Goal: Task Accomplishment & Management: Manage account settings

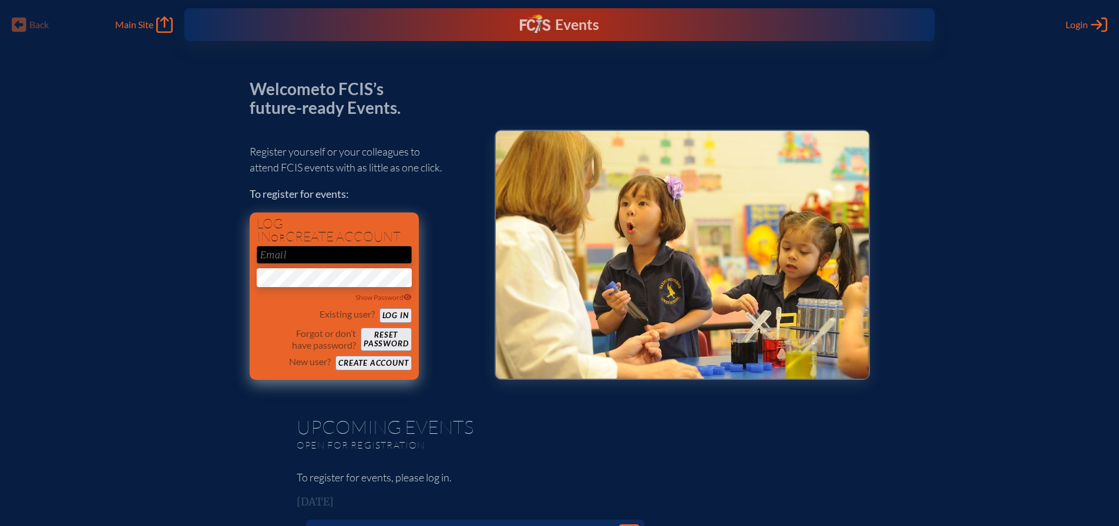
type input "[EMAIL_ADDRESS][DOMAIN_NAME]"
click at [398, 315] on button "Log in" at bounding box center [395, 315] width 32 height 15
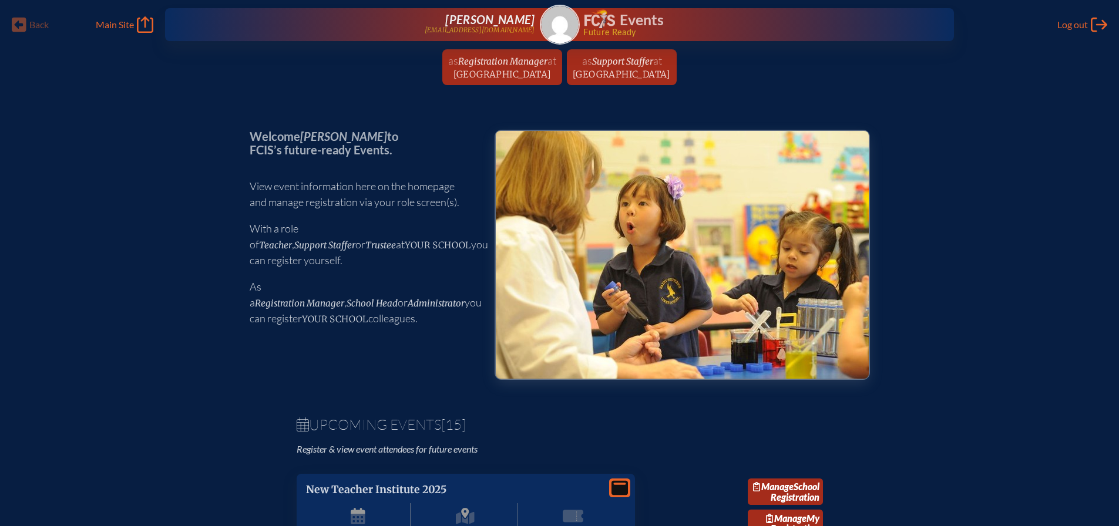
click at [507, 66] on span "Registration Manager" at bounding box center [502, 61] width 89 height 11
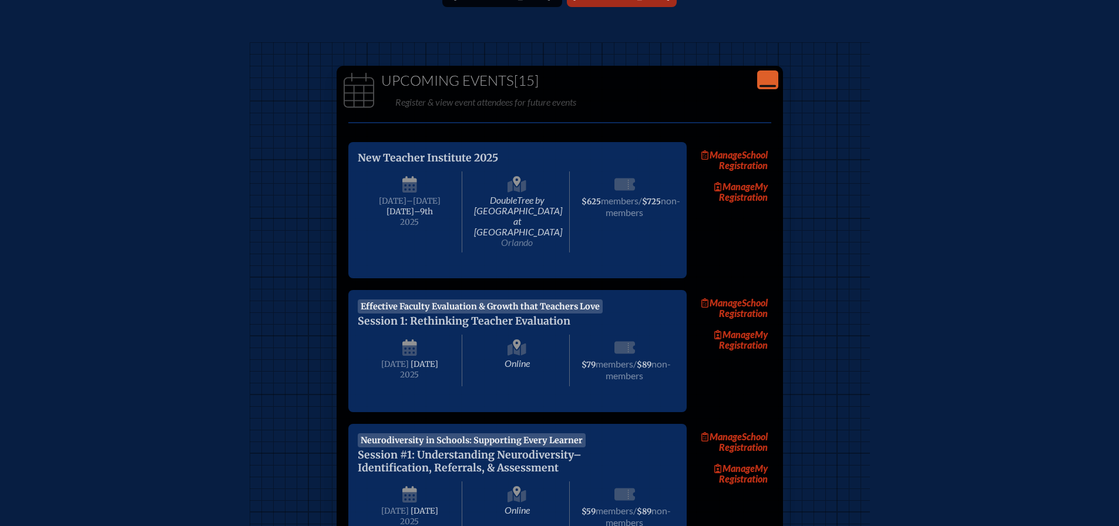
scroll to position [235, 0]
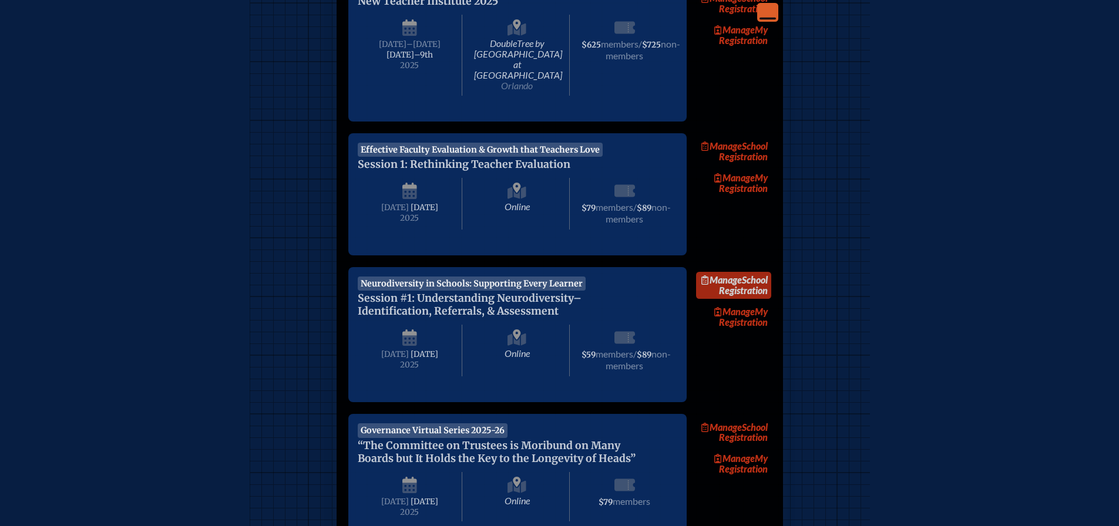
click at [755, 289] on link "Manage School Registration" at bounding box center [733, 285] width 75 height 27
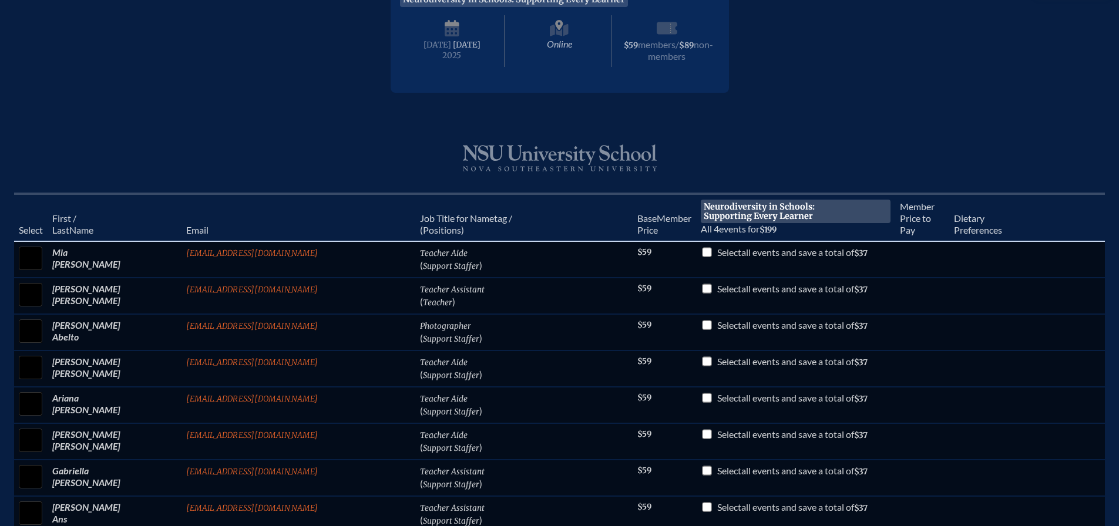
scroll to position [548, 0]
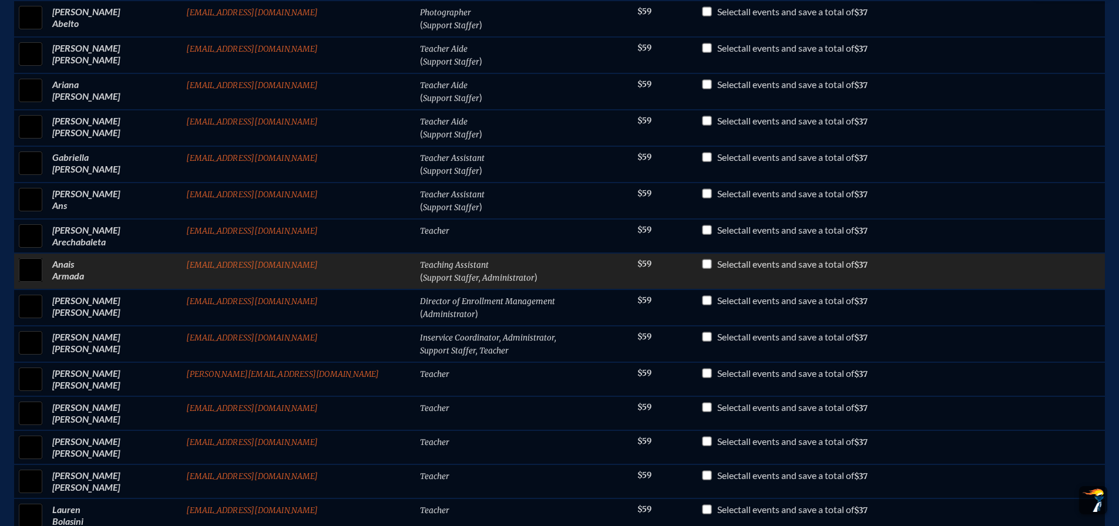
click at [45, 264] on input "checkbox" at bounding box center [30, 269] width 29 height 29
checkbox input "true"
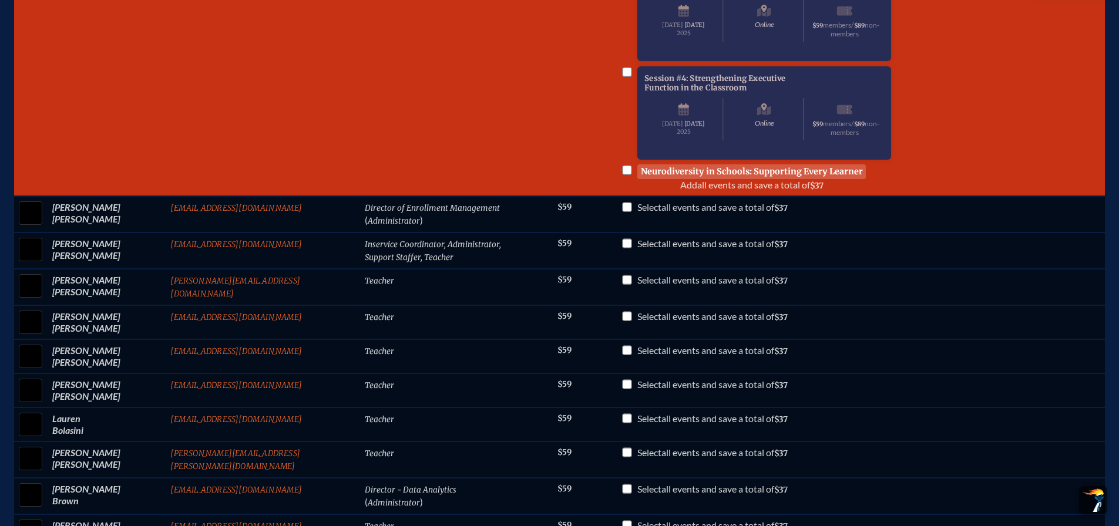
scroll to position [940, 0]
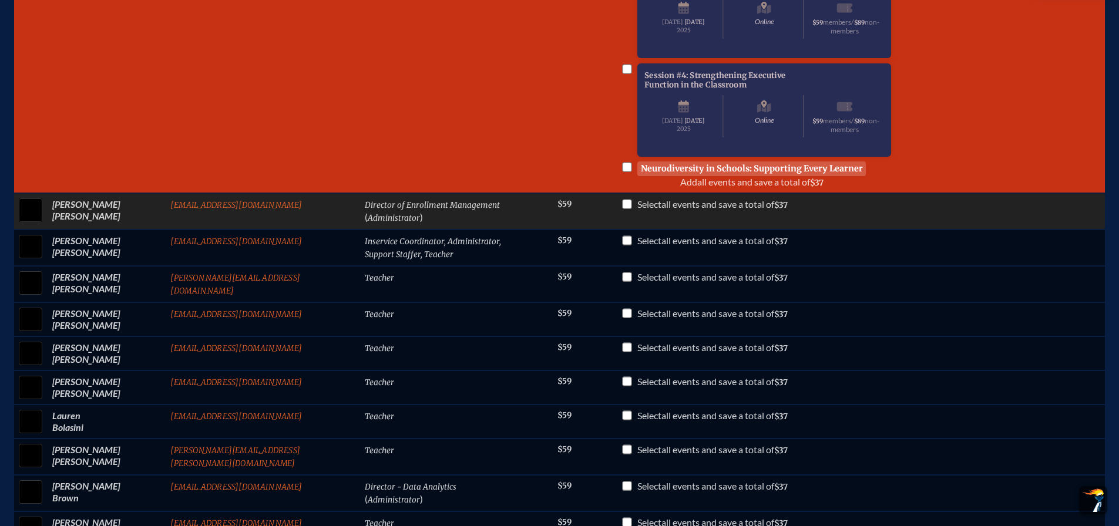
click at [42, 225] on input "checkbox" at bounding box center [30, 210] width 29 height 29
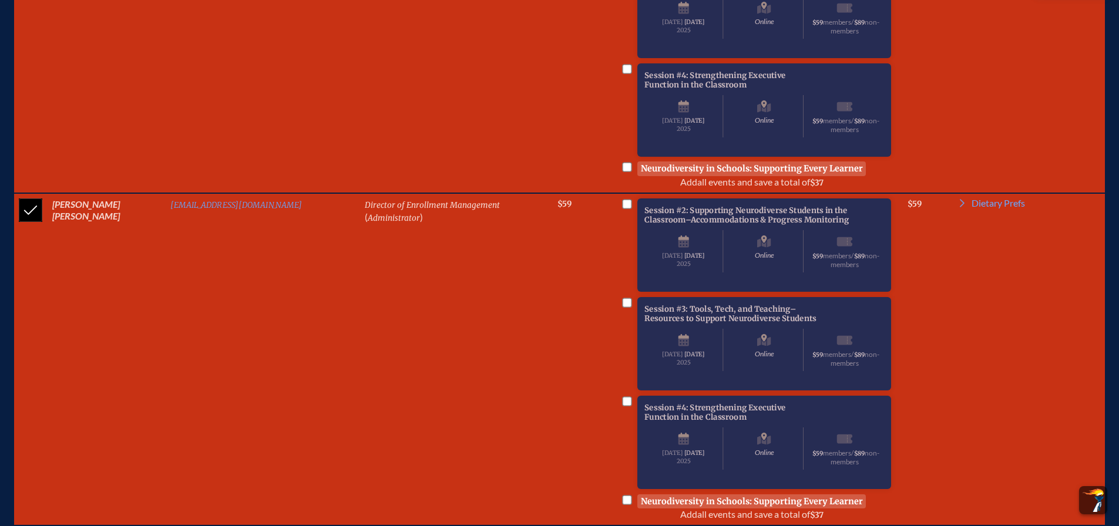
click at [42, 225] on input "checkbox" at bounding box center [30, 210] width 29 height 29
checkbox input "false"
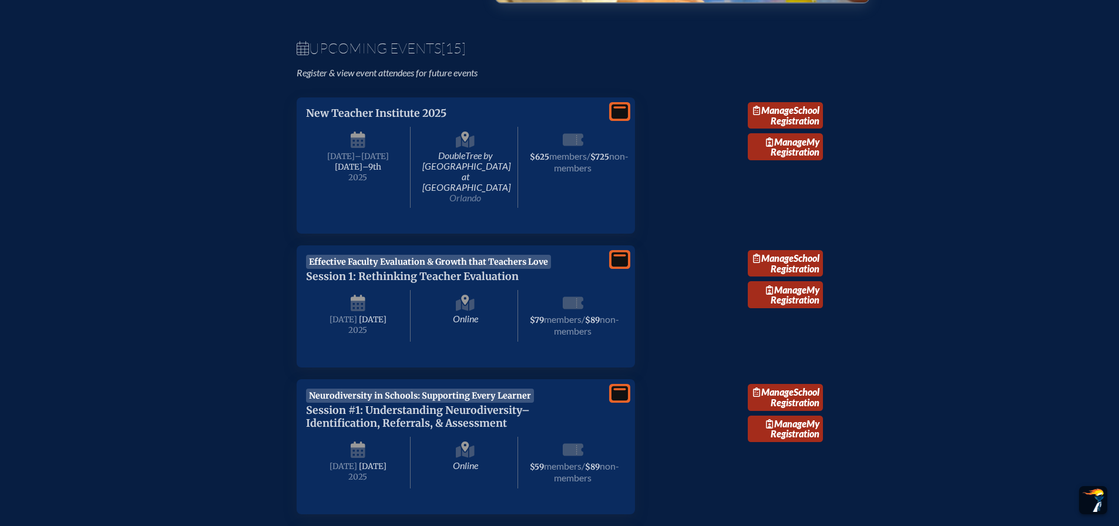
scroll to position [352, 0]
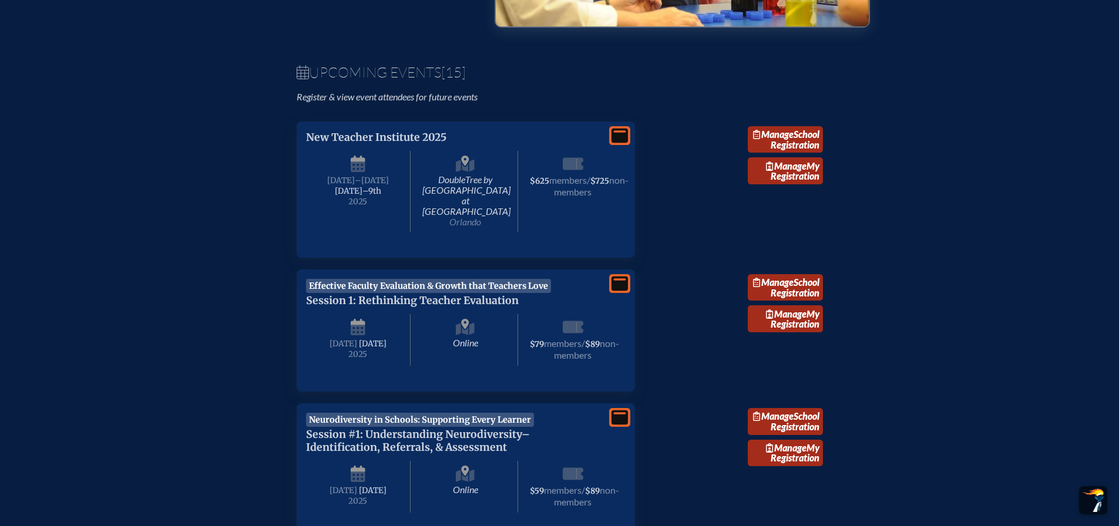
click at [615, 415] on icon at bounding box center [619, 417] width 16 height 15
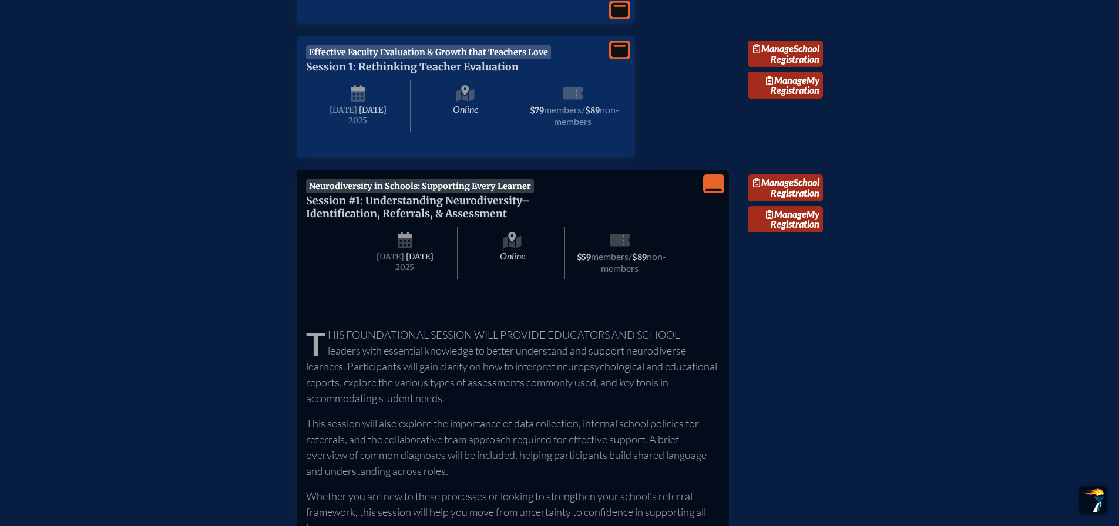
scroll to position [587, 0]
click at [705, 179] on icon "View Less" at bounding box center [713, 182] width 16 height 16
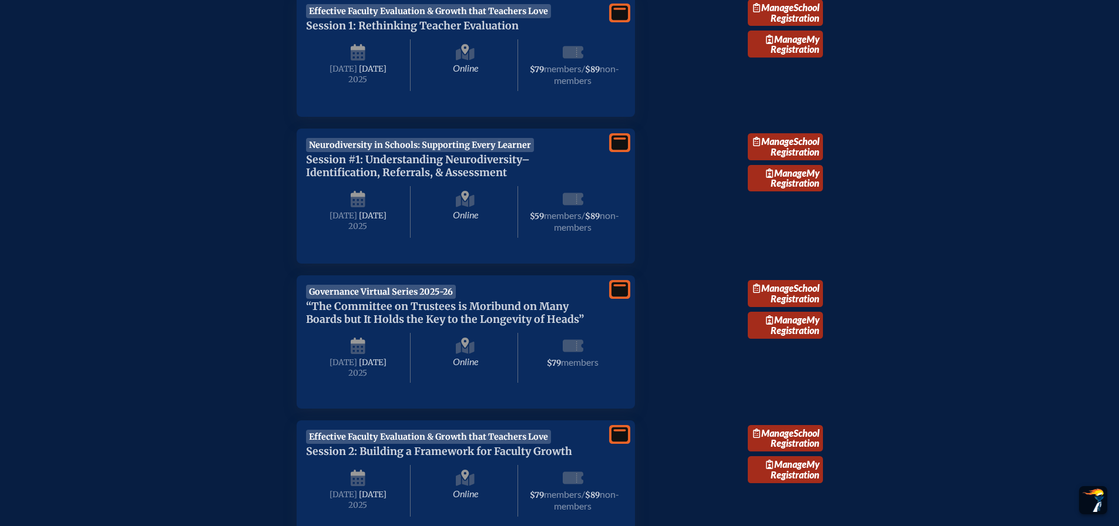
scroll to position [627, 0]
click at [797, 157] on link "Manage School Registration" at bounding box center [785, 147] width 75 height 27
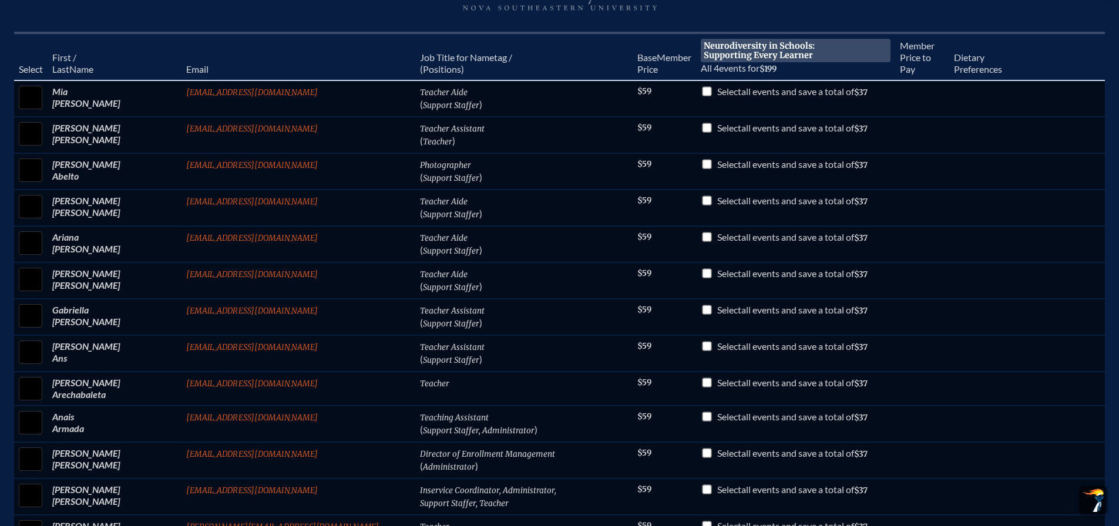
scroll to position [444, 0]
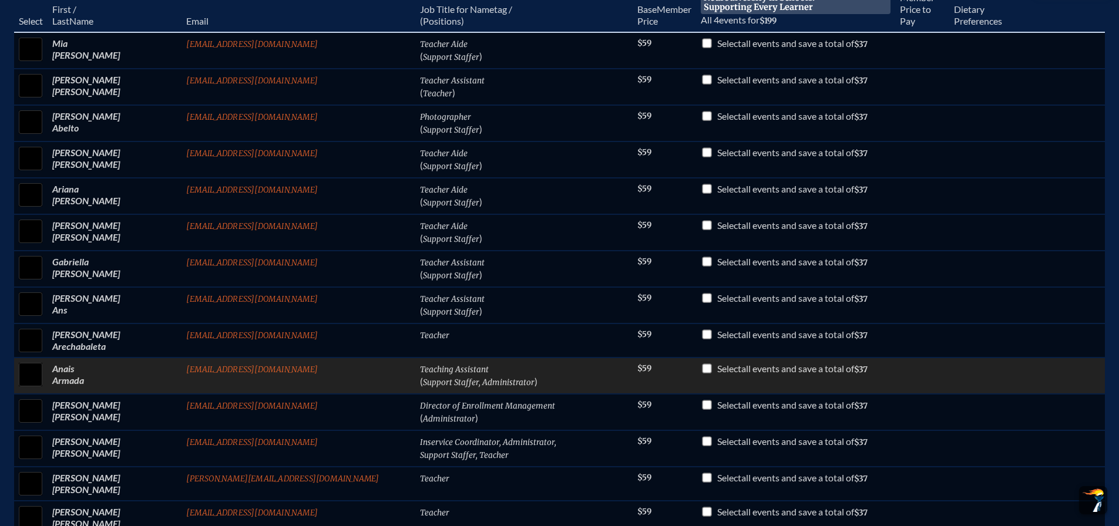
click at [45, 377] on input "checkbox" at bounding box center [30, 374] width 29 height 29
checkbox input "true"
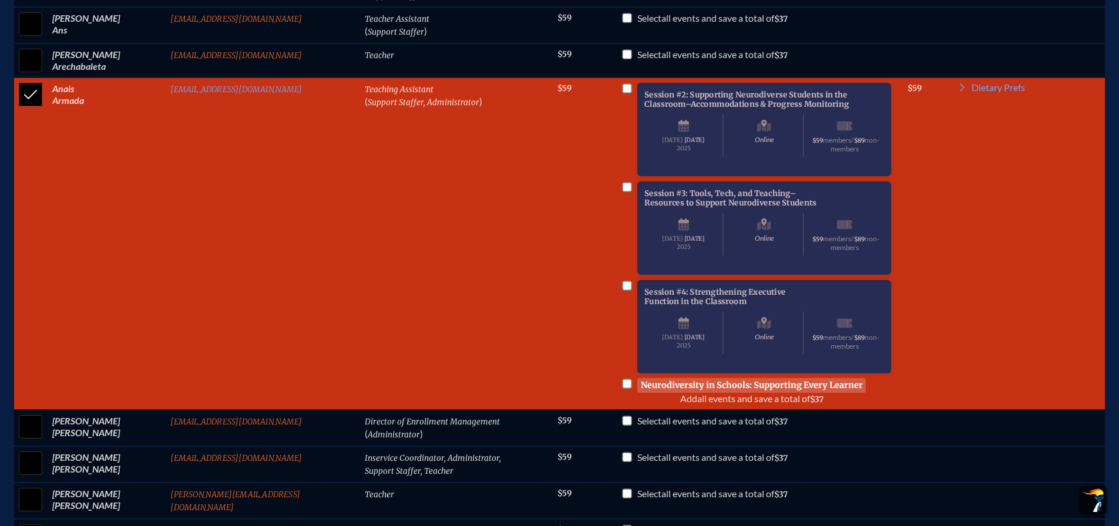
scroll to position [738, 0]
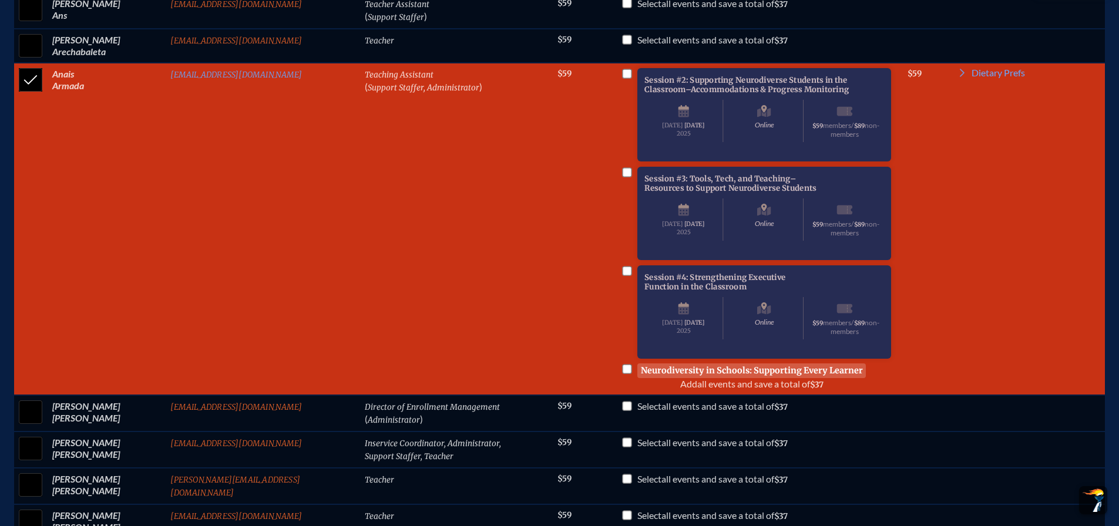
click at [622, 374] on input "checkbox" at bounding box center [626, 369] width 9 height 9
checkbox input "true"
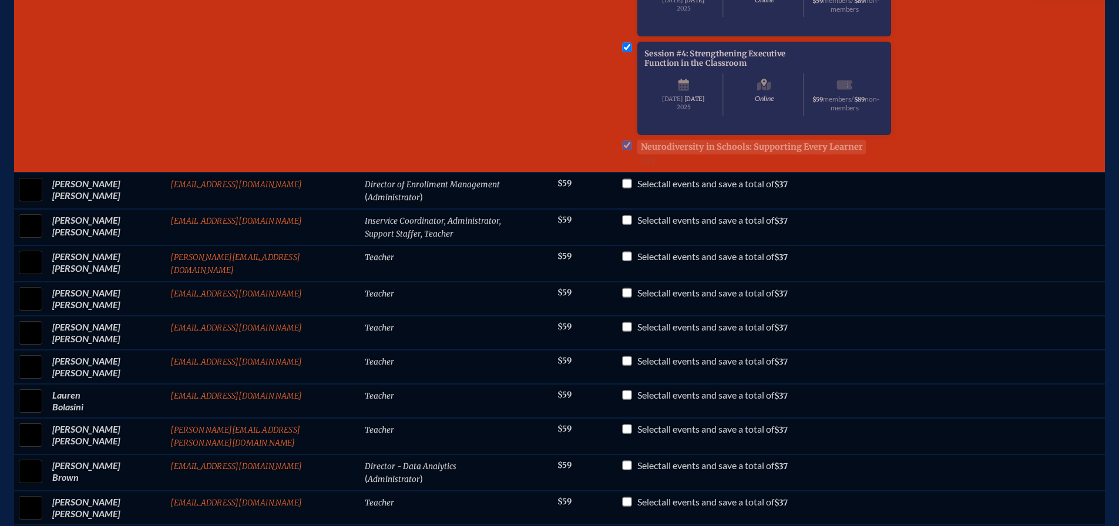
scroll to position [0, 0]
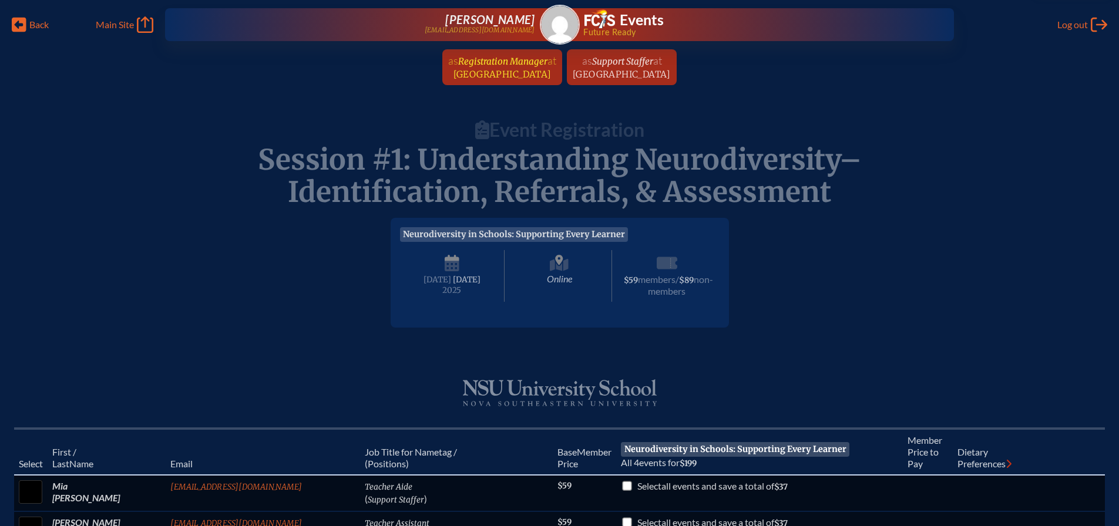
click at [495, 69] on span "at [GEOGRAPHIC_DATA]" at bounding box center [504, 67] width 103 height 26
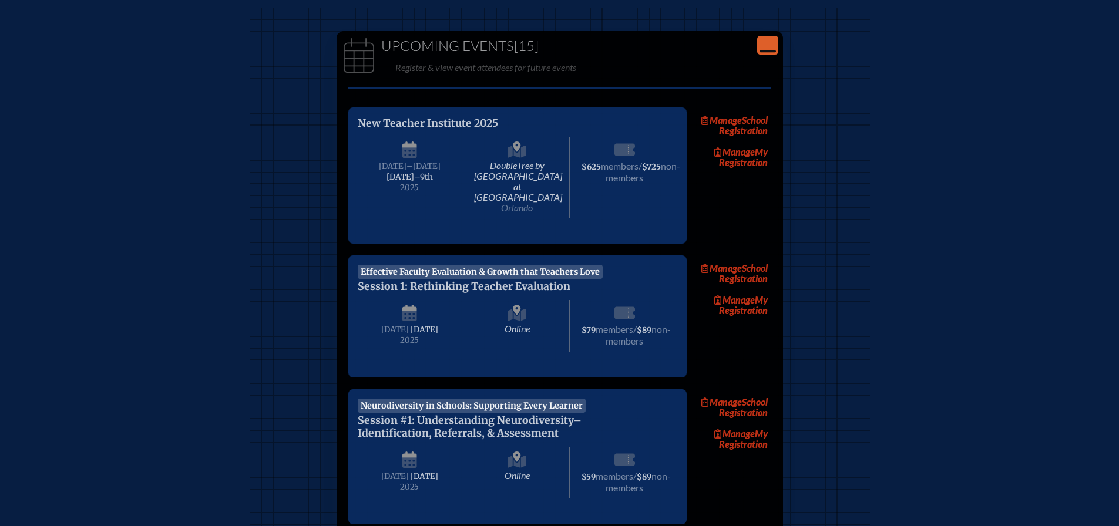
scroll to position [117, 0]
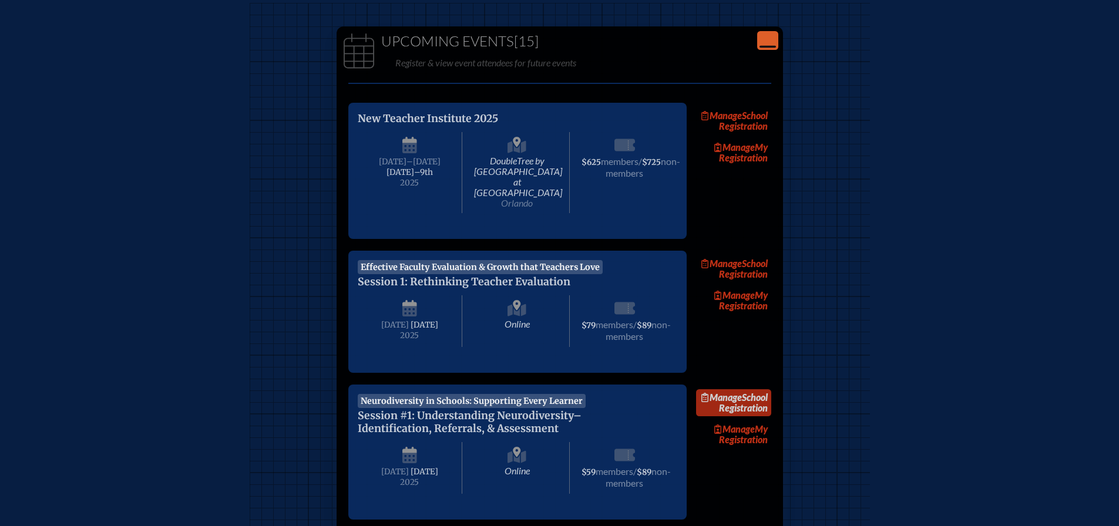
click at [750, 401] on link "Manage School Registration" at bounding box center [733, 402] width 75 height 27
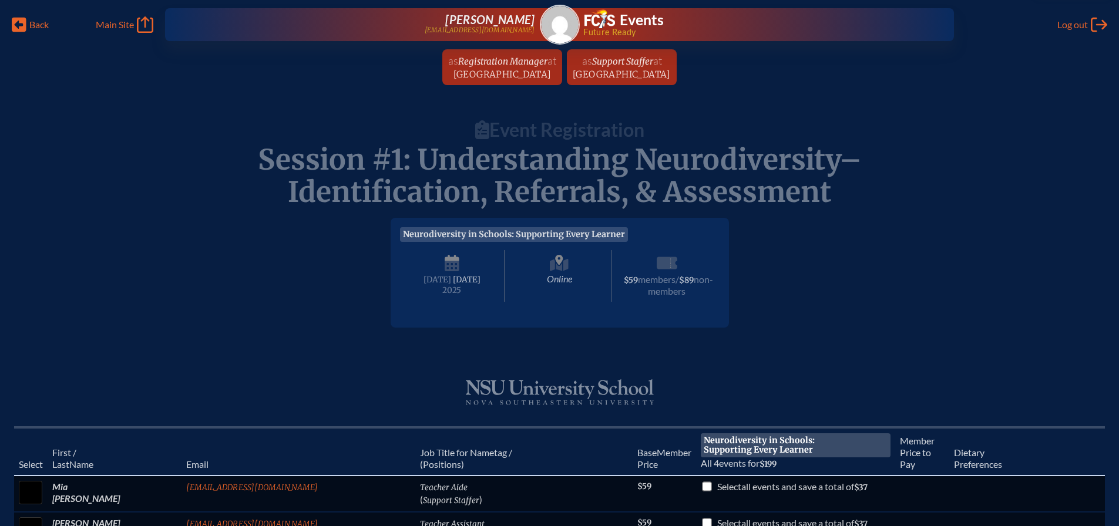
click at [548, 31] on img at bounding box center [560, 25] width 38 height 38
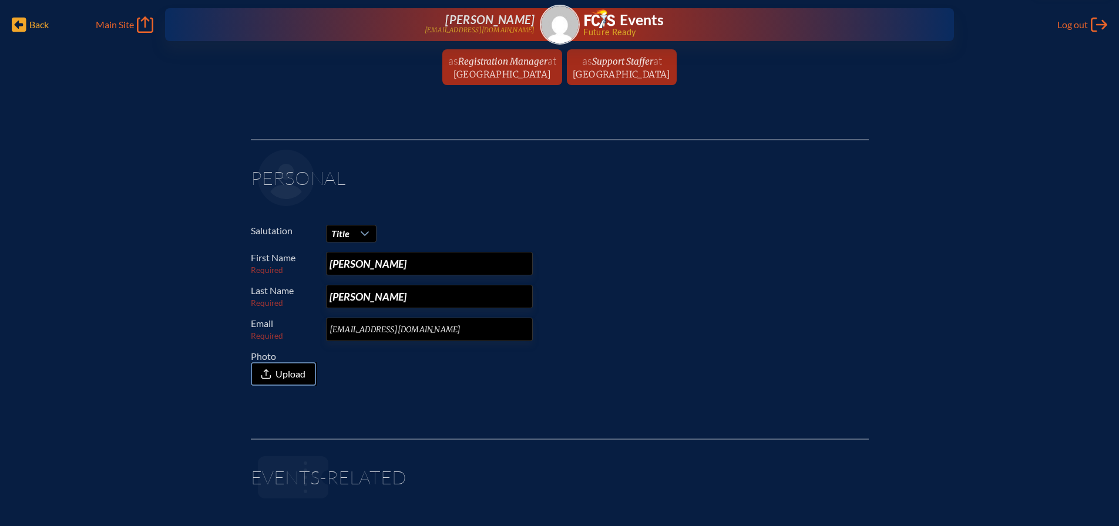
click at [42, 25] on span "Back" at bounding box center [38, 25] width 19 height 12
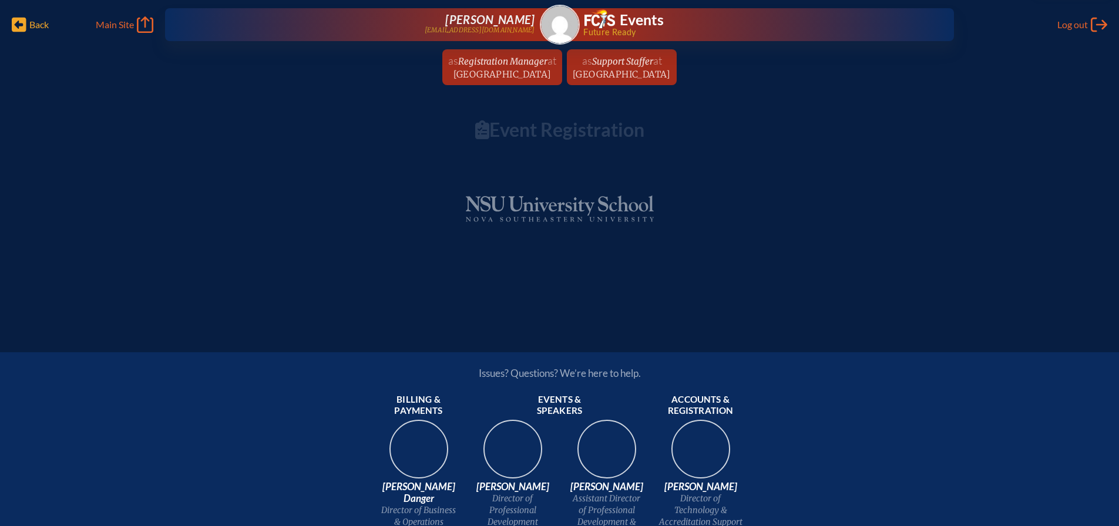
click at [41, 24] on span "Back" at bounding box center [38, 25] width 19 height 12
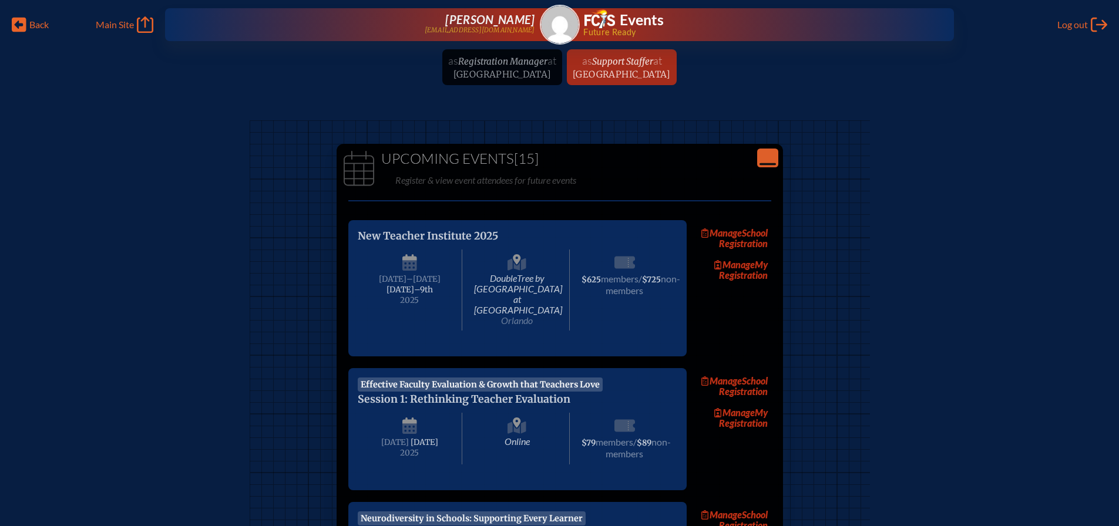
click at [558, 21] on img at bounding box center [560, 25] width 38 height 38
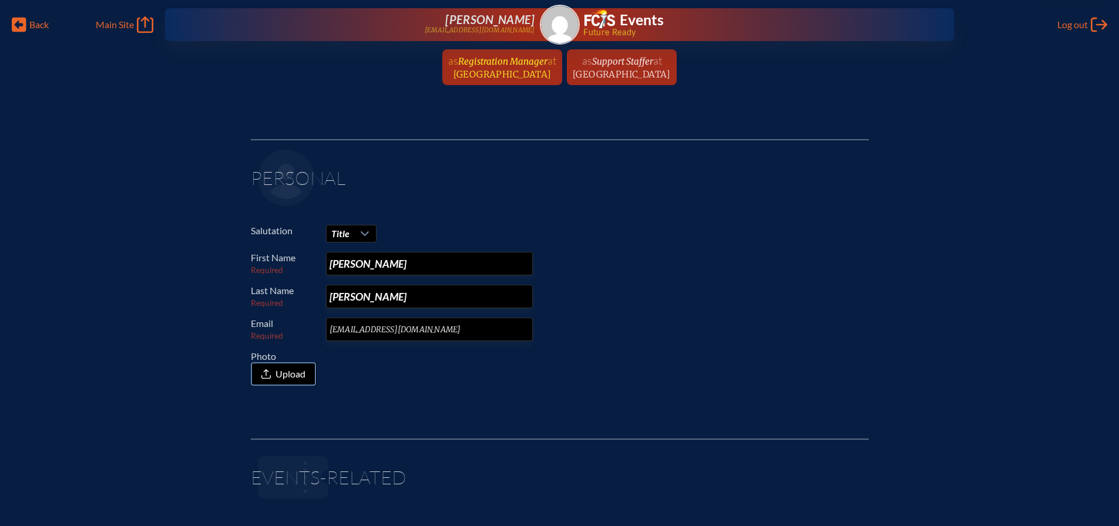
click at [531, 63] on span "Registration Manager" at bounding box center [502, 61] width 89 height 11
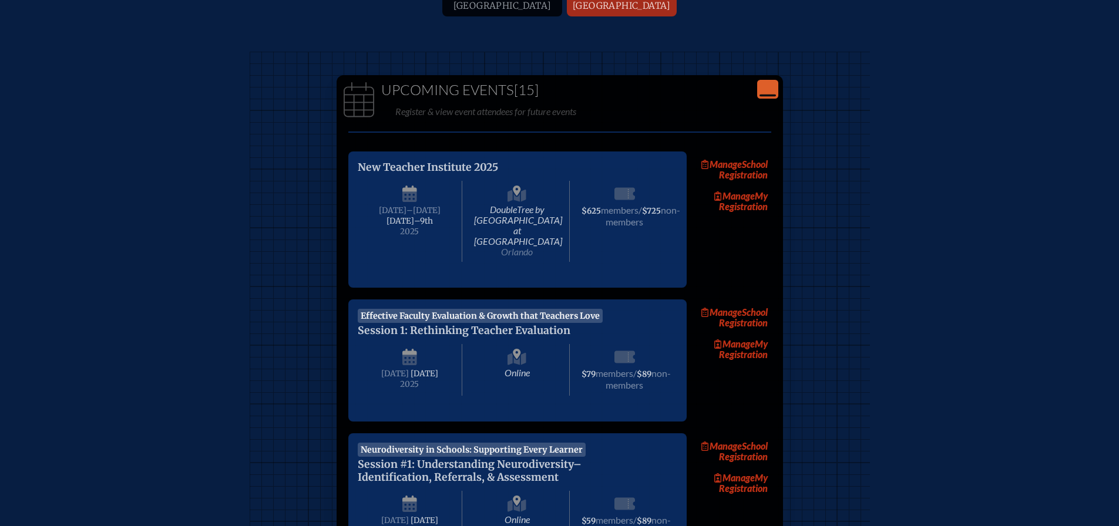
scroll to position [176, 0]
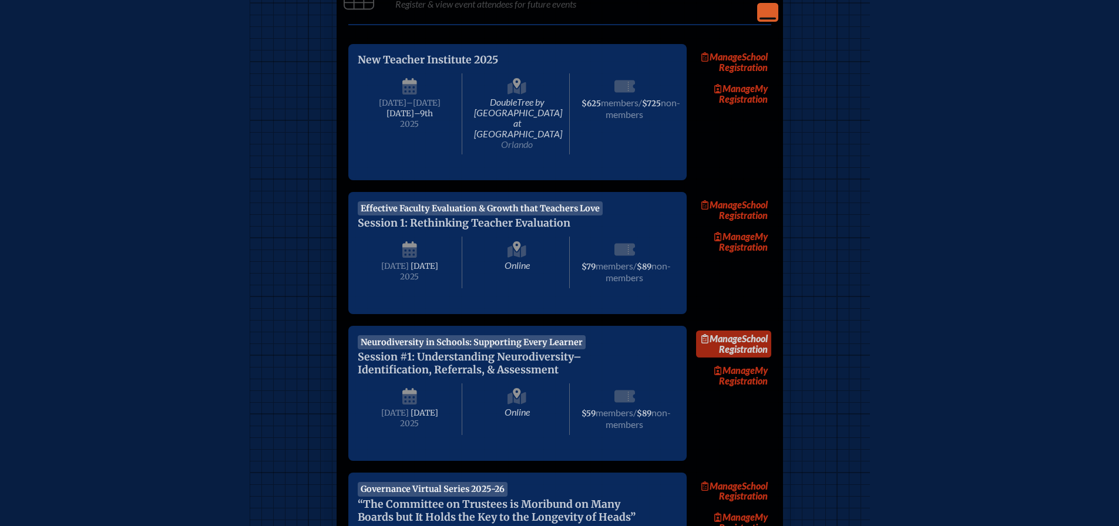
click at [738, 336] on span "Manage" at bounding box center [721, 338] width 41 height 11
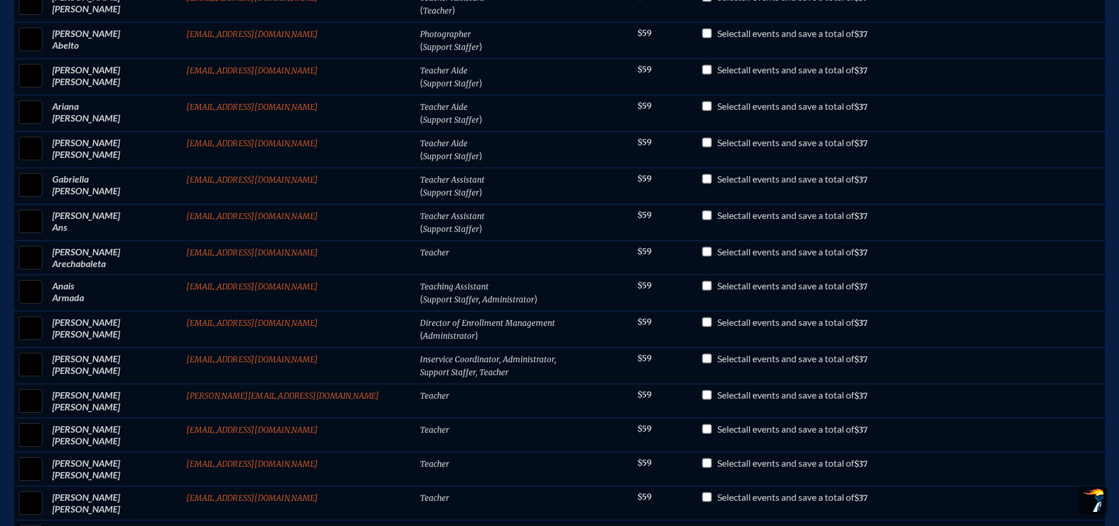
scroll to position [534, 0]
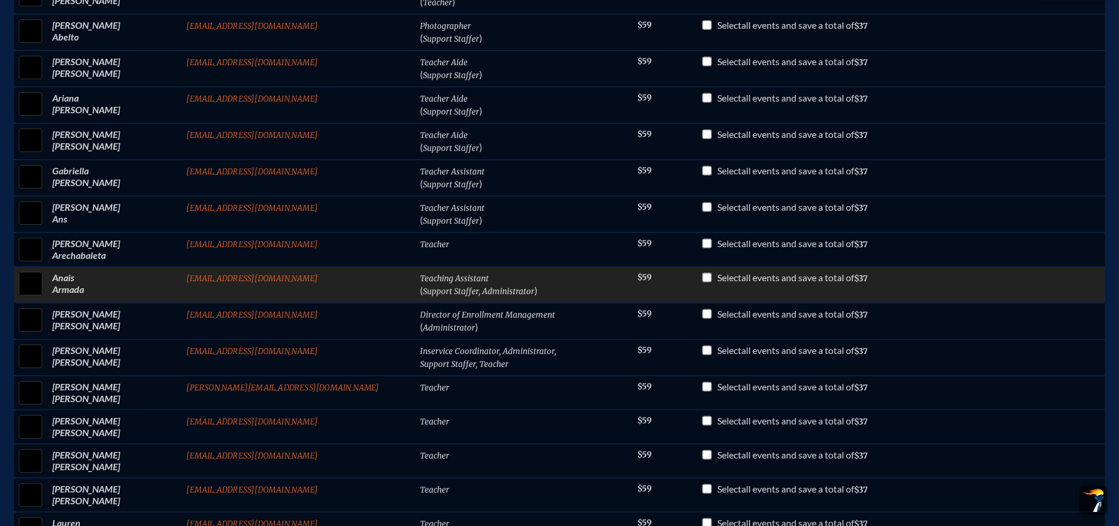
click at [45, 287] on input "checkbox" at bounding box center [30, 283] width 29 height 29
checkbox input "true"
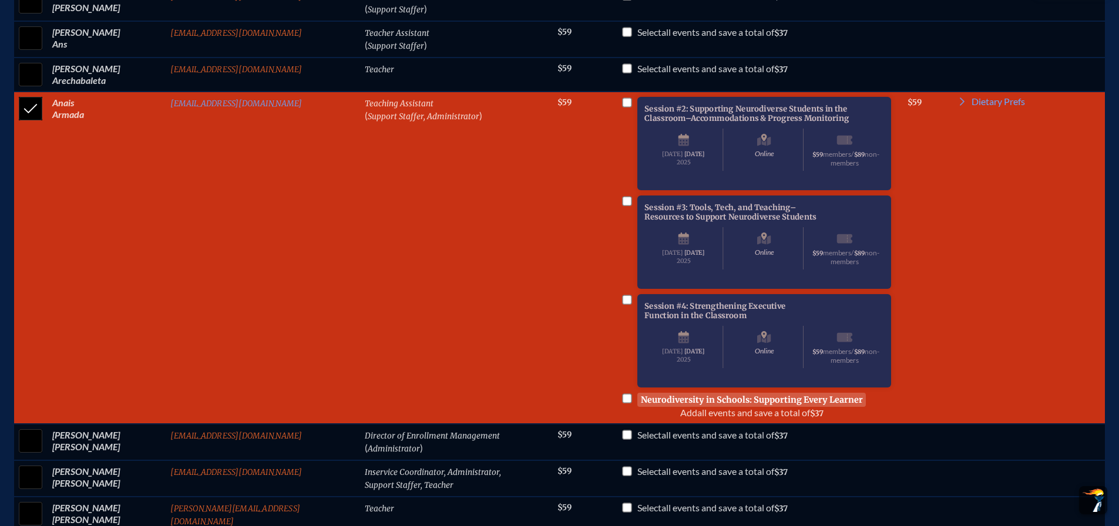
scroll to position [711, 0]
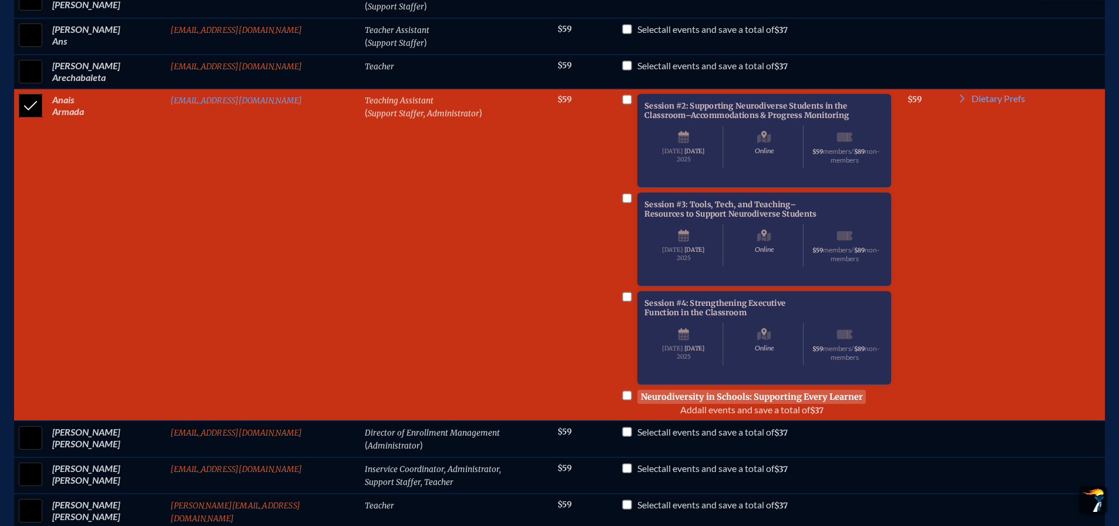
click at [622, 400] on input "checkbox" at bounding box center [626, 394] width 9 height 9
checkbox input "true"
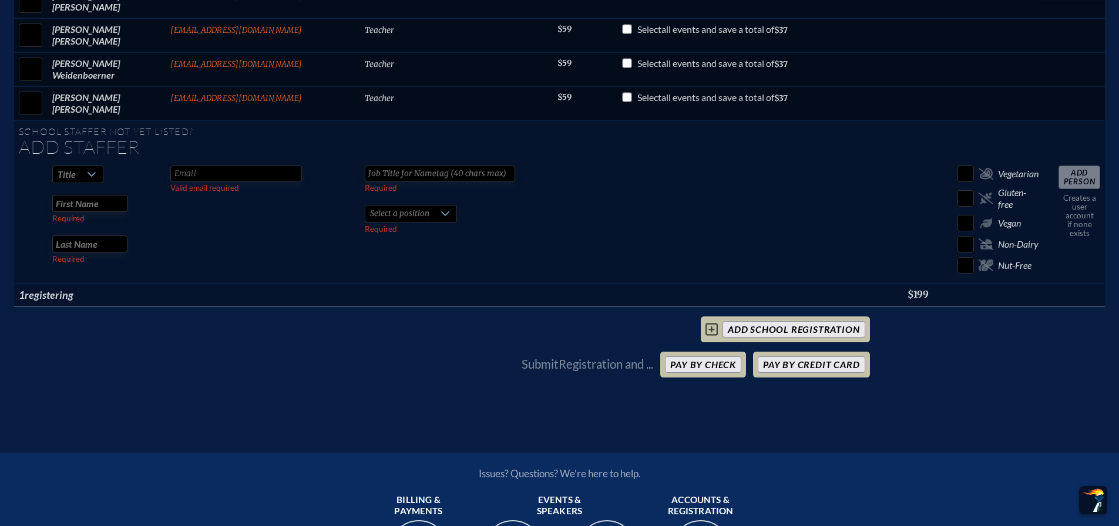
scroll to position [6557, 0]
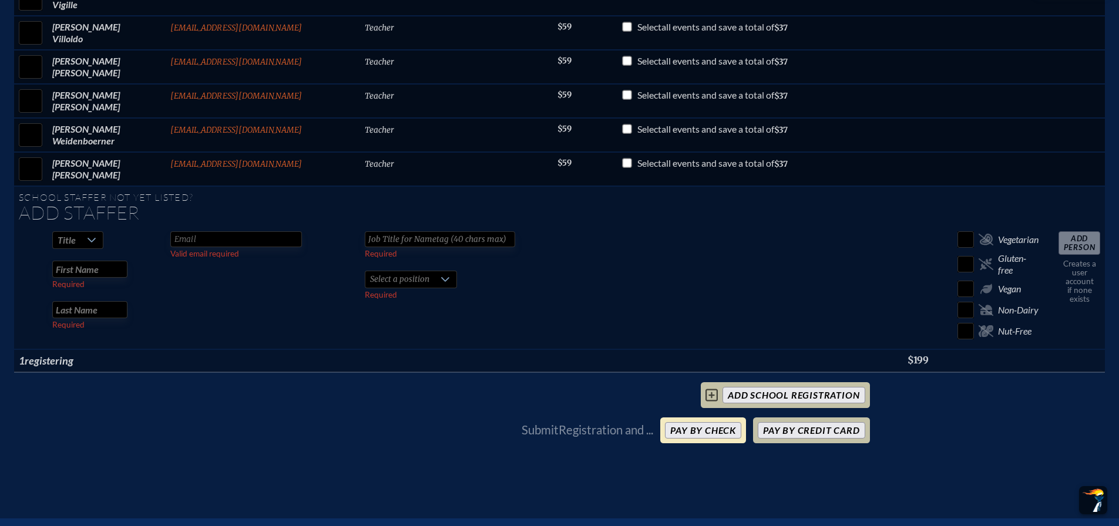
click at [701, 422] on button "Pay by Check" at bounding box center [703, 430] width 76 height 16
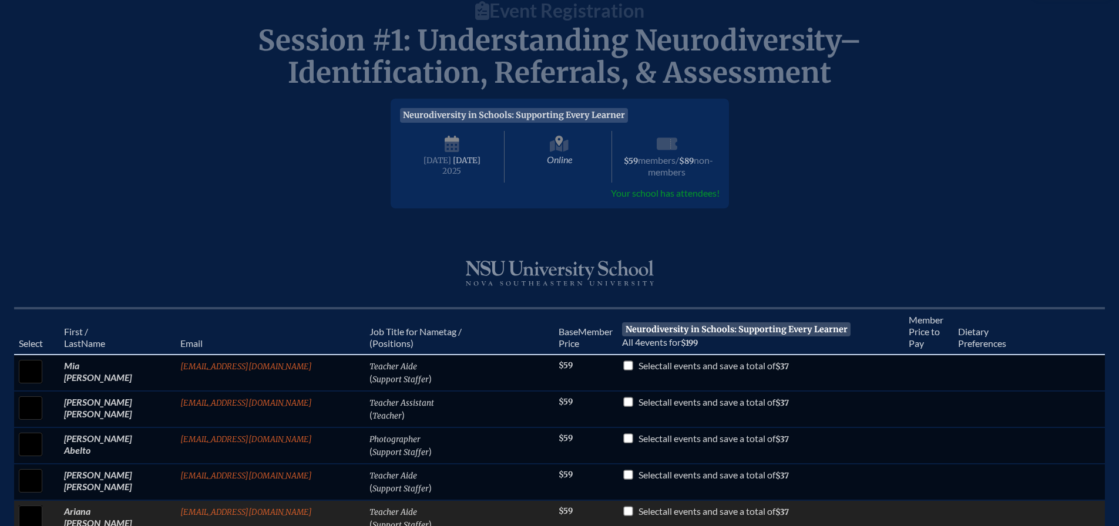
scroll to position [0, 0]
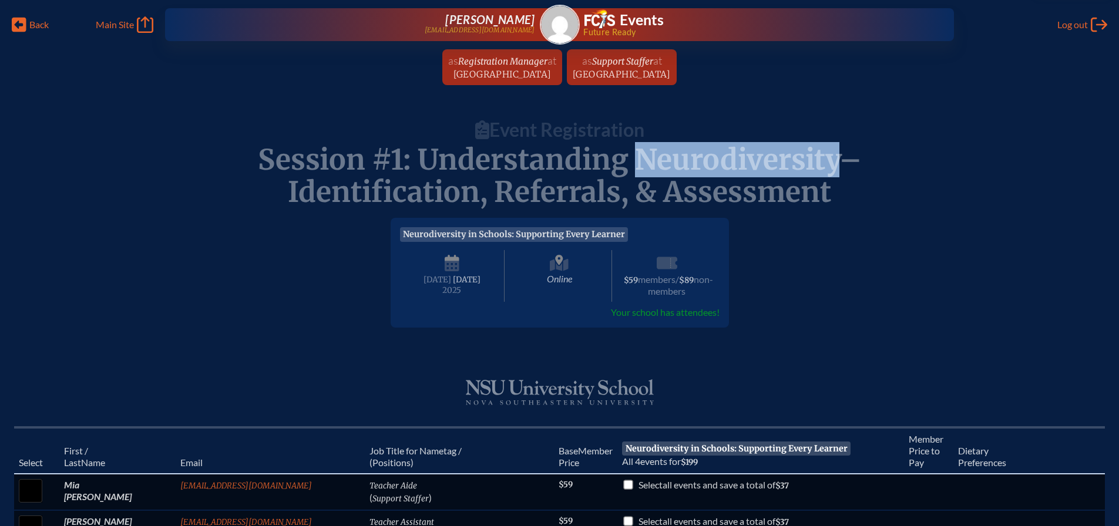
drag, startPoint x: 644, startPoint y: 153, endPoint x: 836, endPoint y: 159, distance: 192.7
click at [836, 159] on span "Session #1: Understanding Neurodiversity–Identification, Referrals, & Assessment" at bounding box center [560, 176] width 604 height 68
copy span "Neurodiversity"
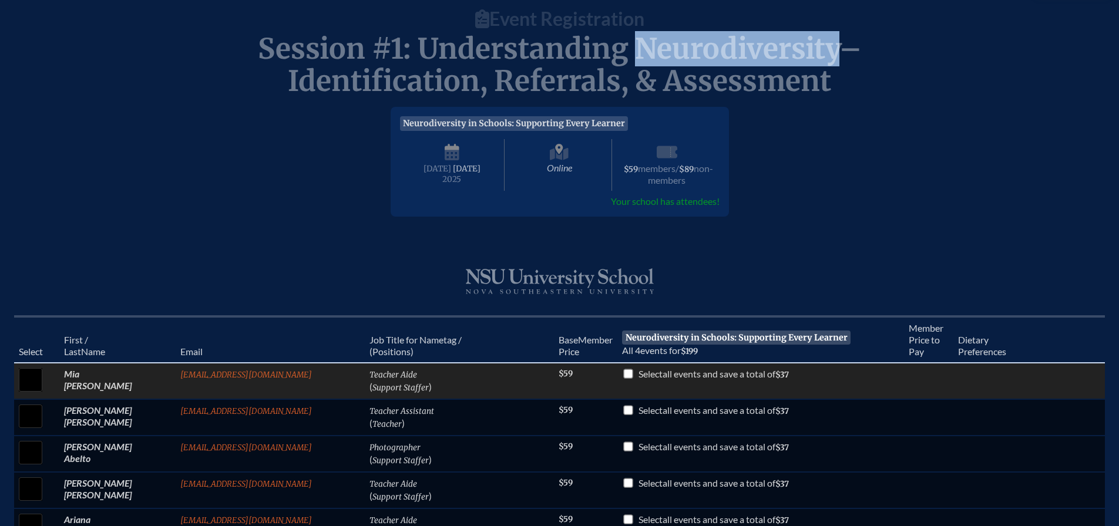
scroll to position [235, 0]
